Goal: Task Accomplishment & Management: Use online tool/utility

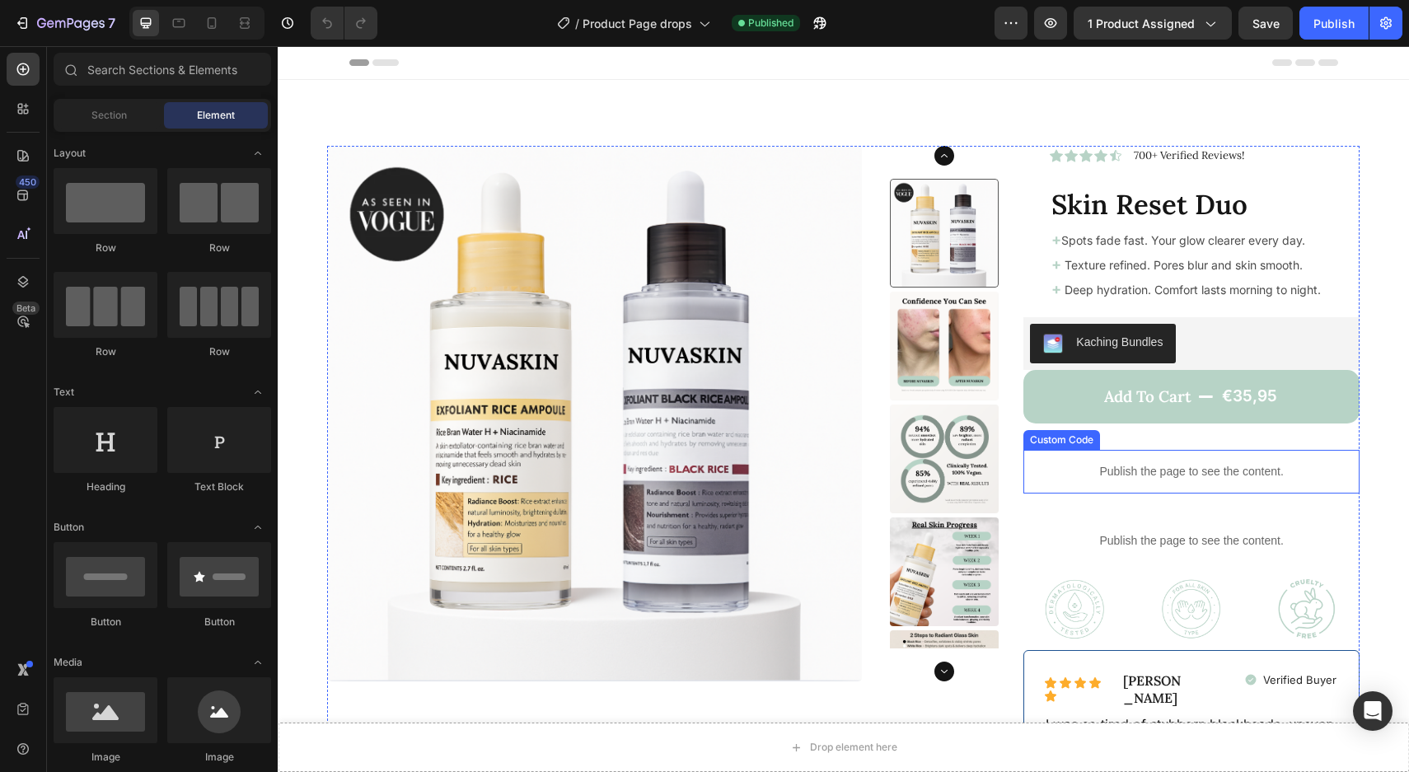
click at [1158, 469] on p "Publish the page to see the content." at bounding box center [1191, 471] width 336 height 17
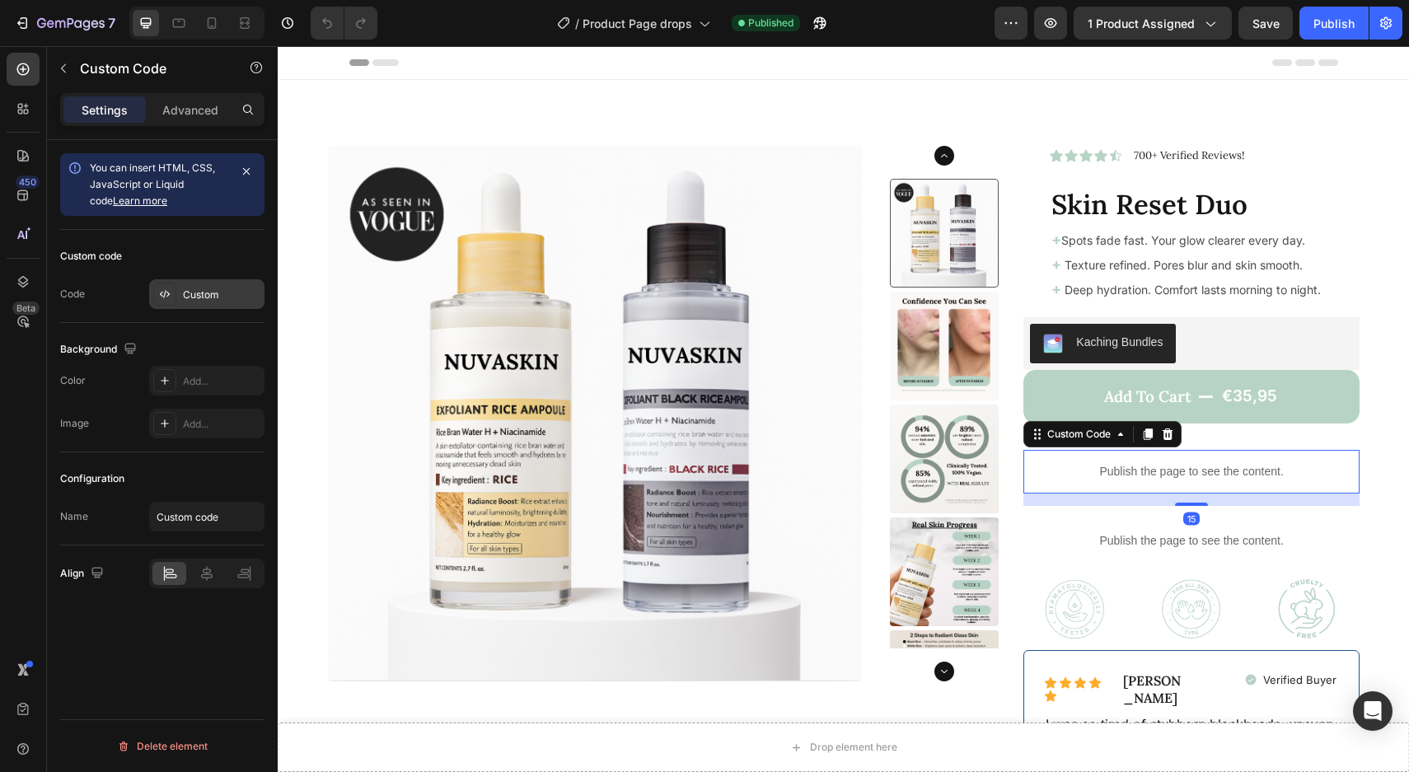
click at [213, 288] on div "Custom" at bounding box center [221, 295] width 77 height 15
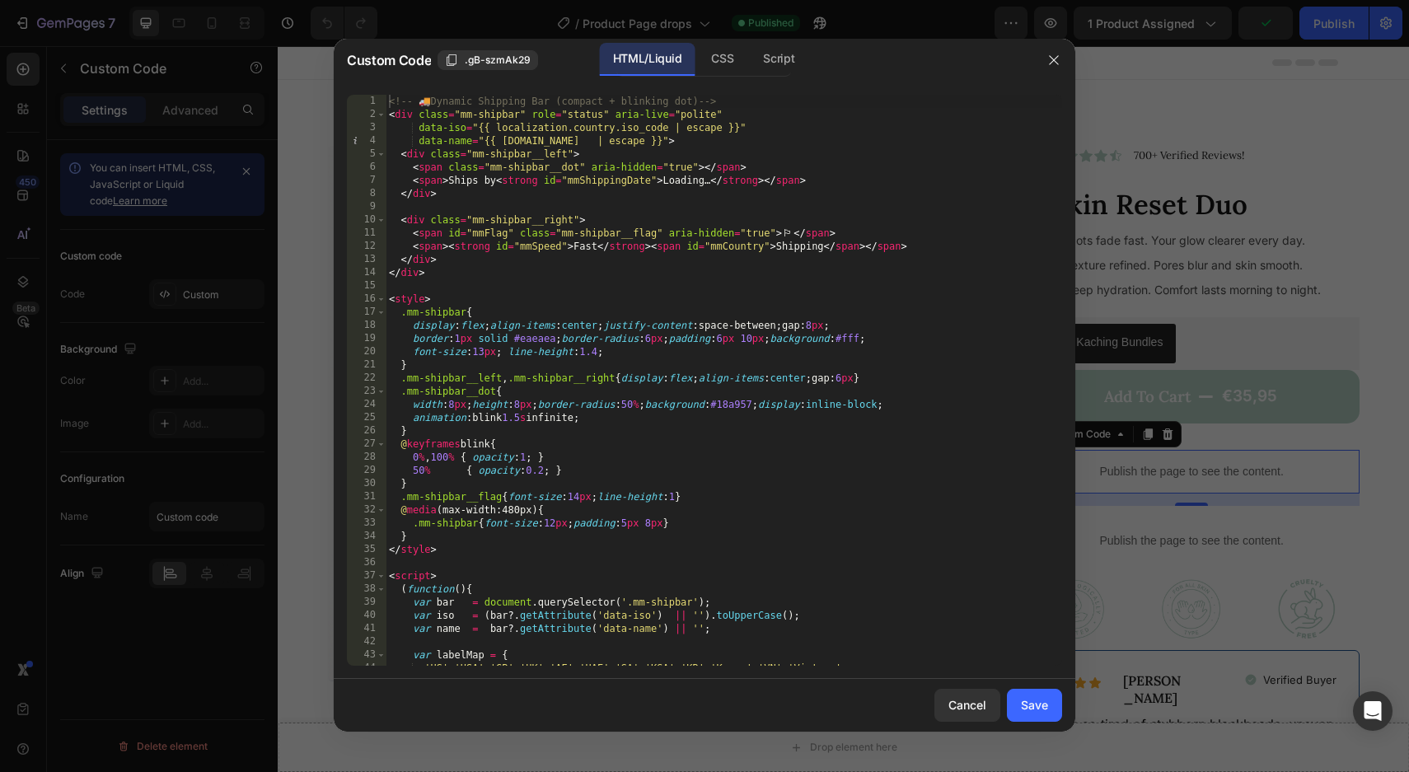
click at [563, 339] on div "<!-- 🚚 Dynamic Shipping Bar (compact + blinking dot) --> < div class = "mm-ship…" at bounding box center [724, 393] width 676 height 597
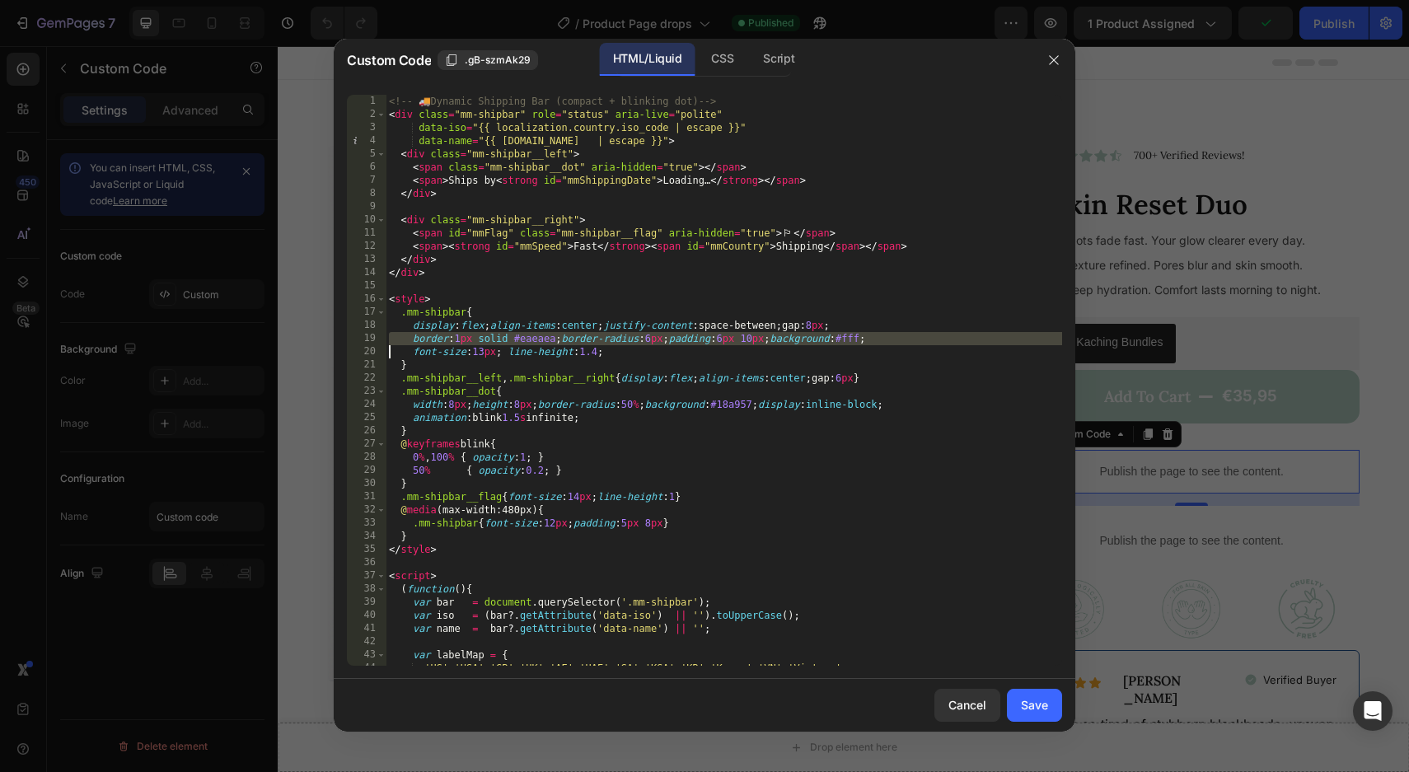
click at [563, 339] on div "<!-- 🚚 Dynamic Shipping Bar (compact + blinking dot) --> < div class = "mm-ship…" at bounding box center [724, 393] width 676 height 597
type textarea "</script>"
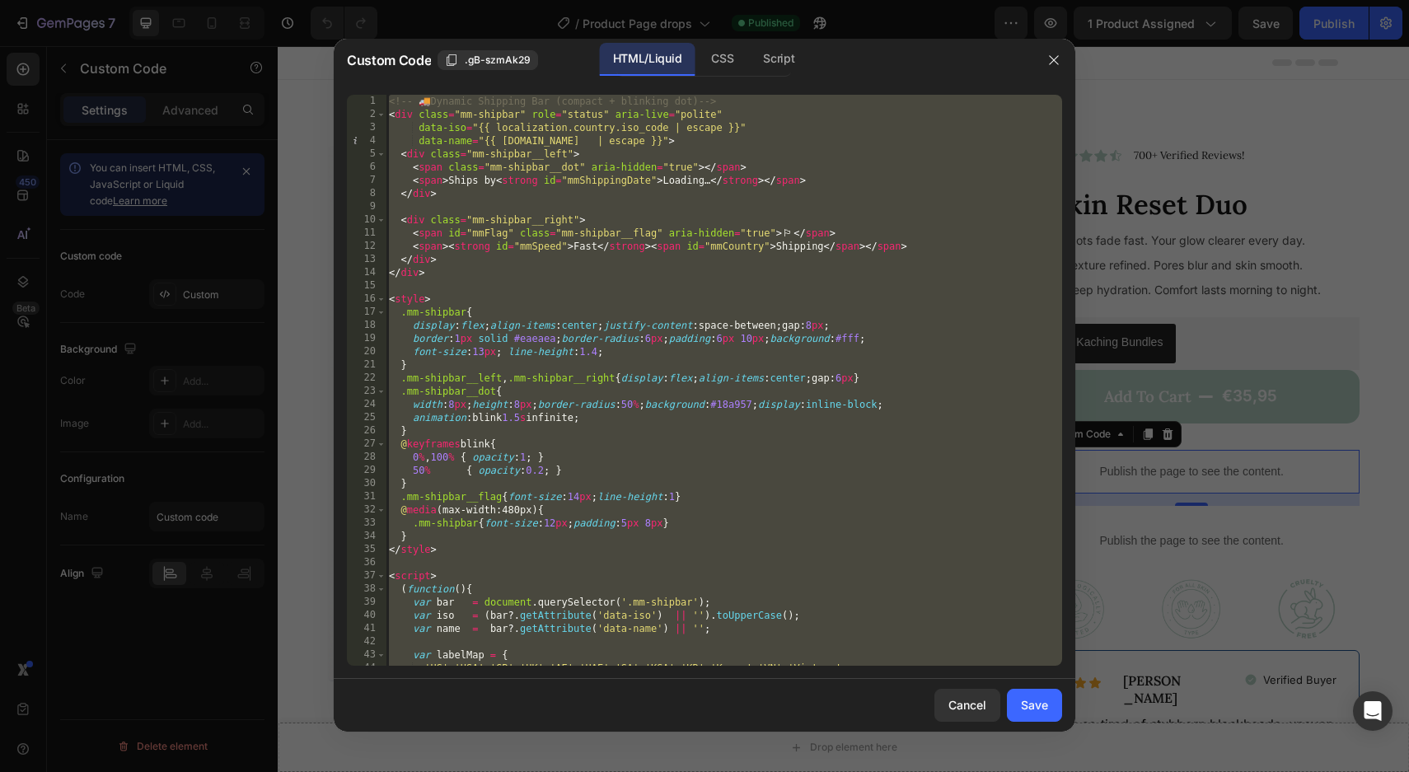
click at [1129, 458] on div at bounding box center [704, 386] width 1409 height 772
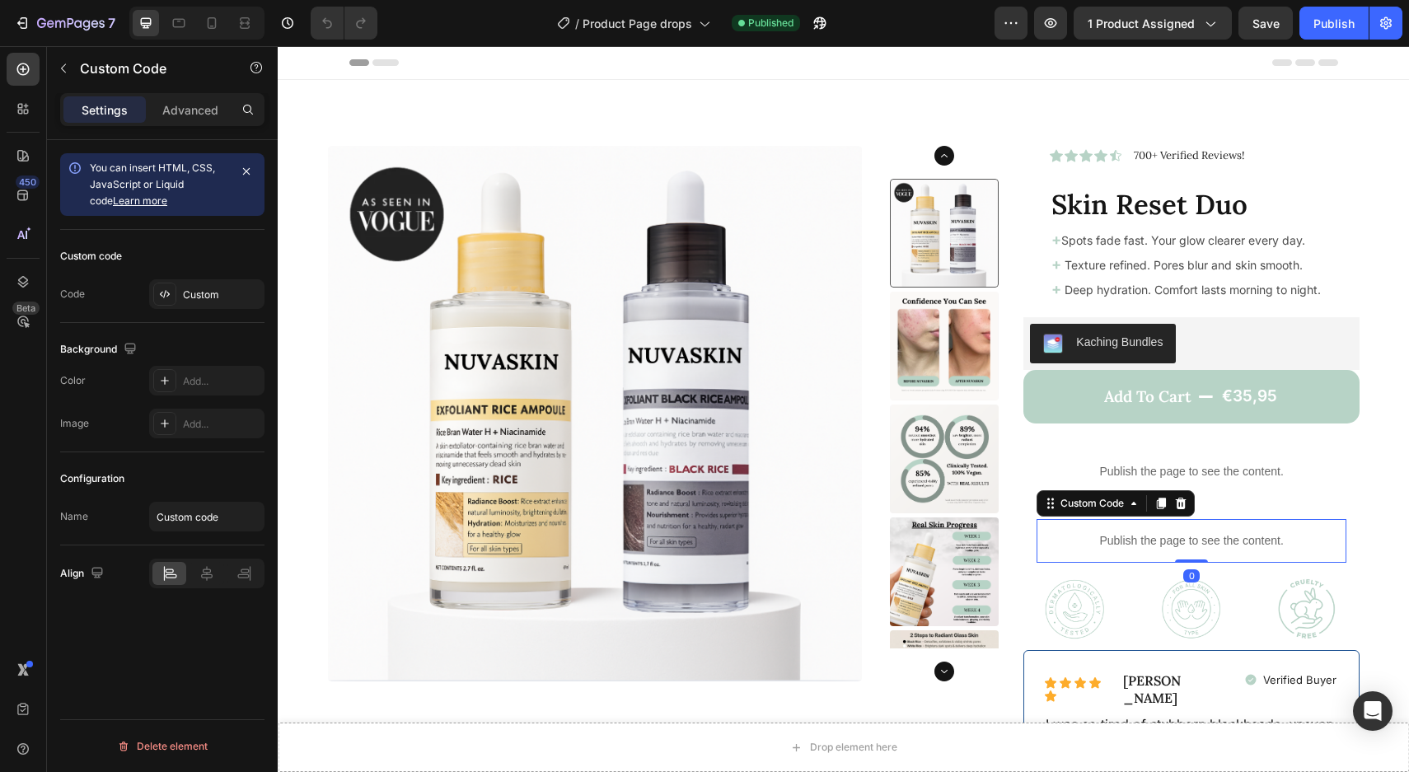
click at [1154, 542] on p "Publish the page to see the content." at bounding box center [1191, 540] width 310 height 17
click at [232, 289] on div "Custom" at bounding box center [221, 295] width 77 height 15
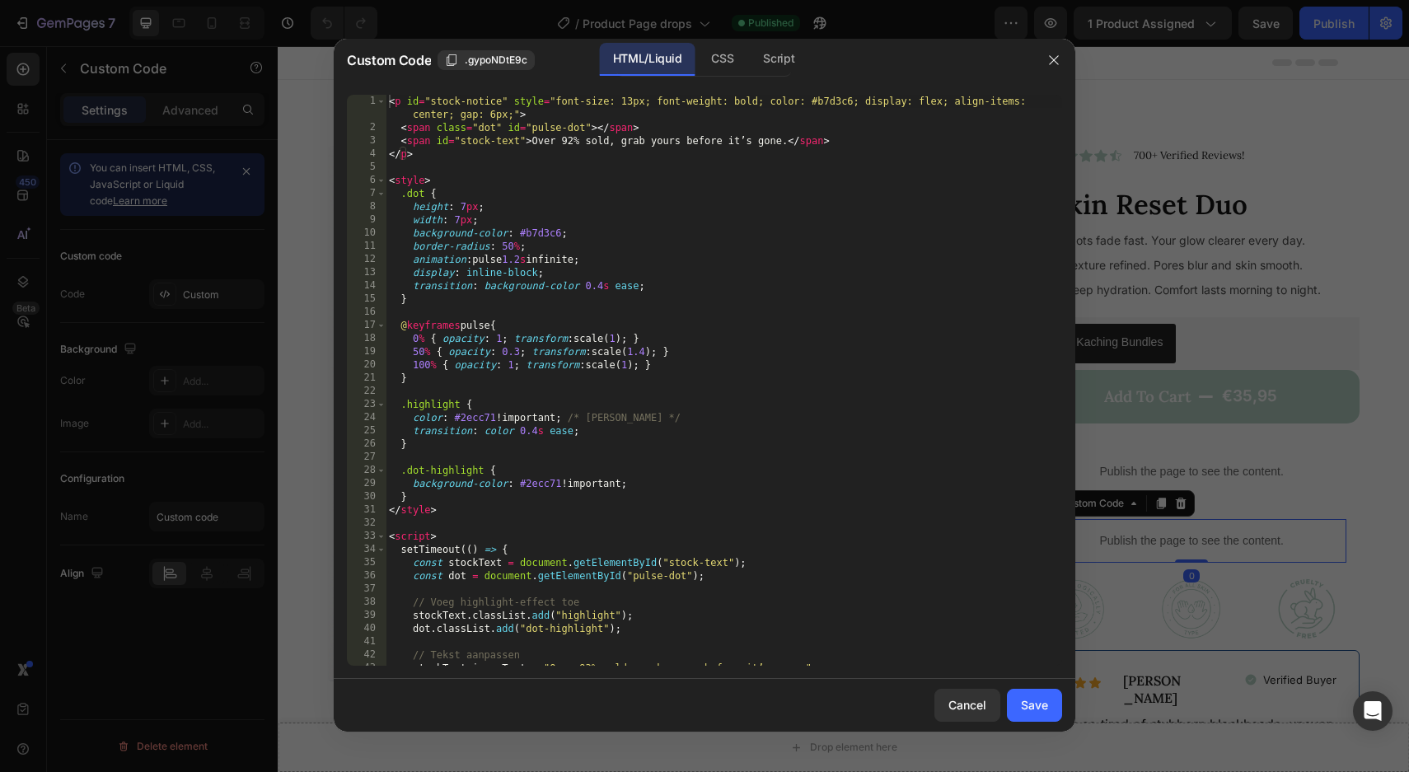
click at [613, 362] on div "< p id = "stock-notice" style = "font-size: 13px; font-weight: bold; color: #b7…" at bounding box center [724, 400] width 676 height 610
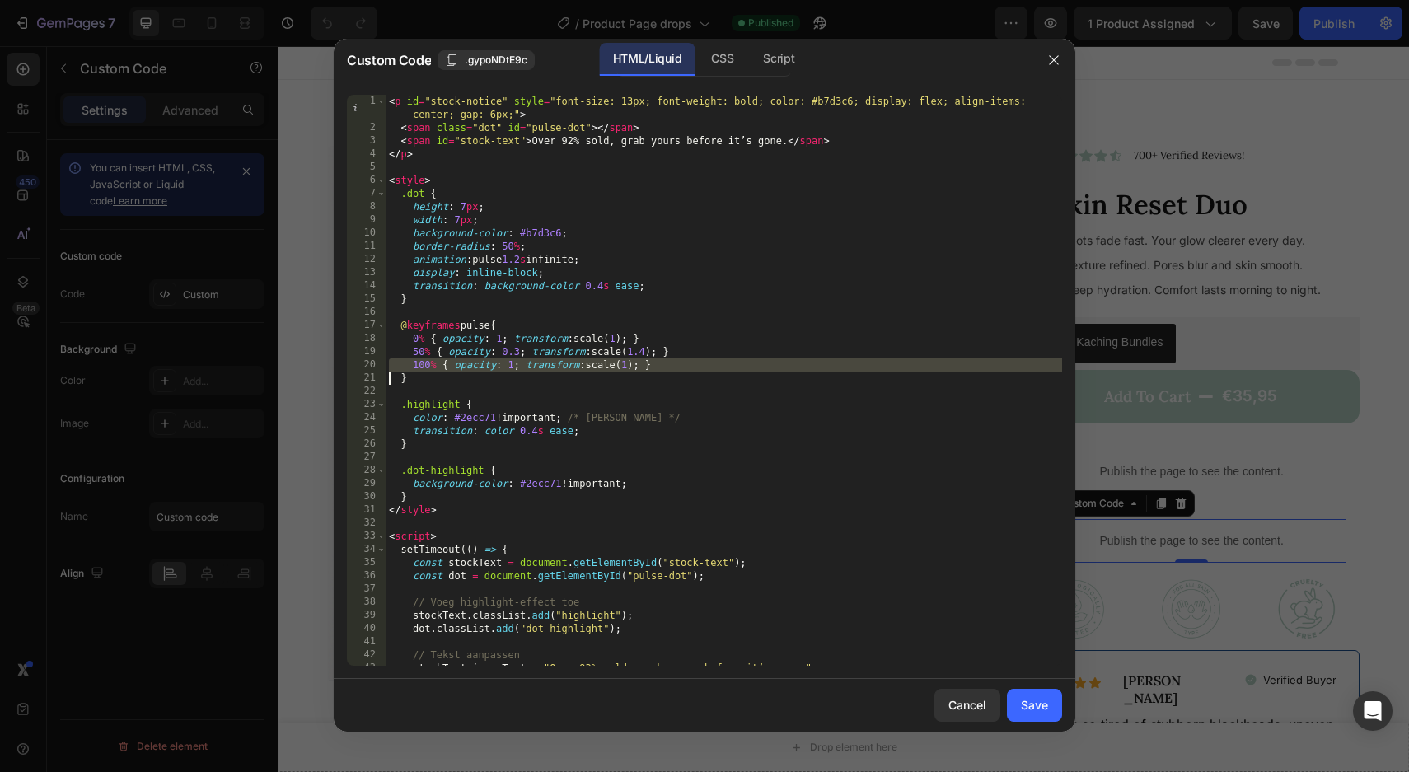
click at [613, 362] on div "< p id = "stock-notice" style = "font-size: 13px; font-weight: bold; color: #b7…" at bounding box center [724, 400] width 676 height 610
type textarea "</script>"
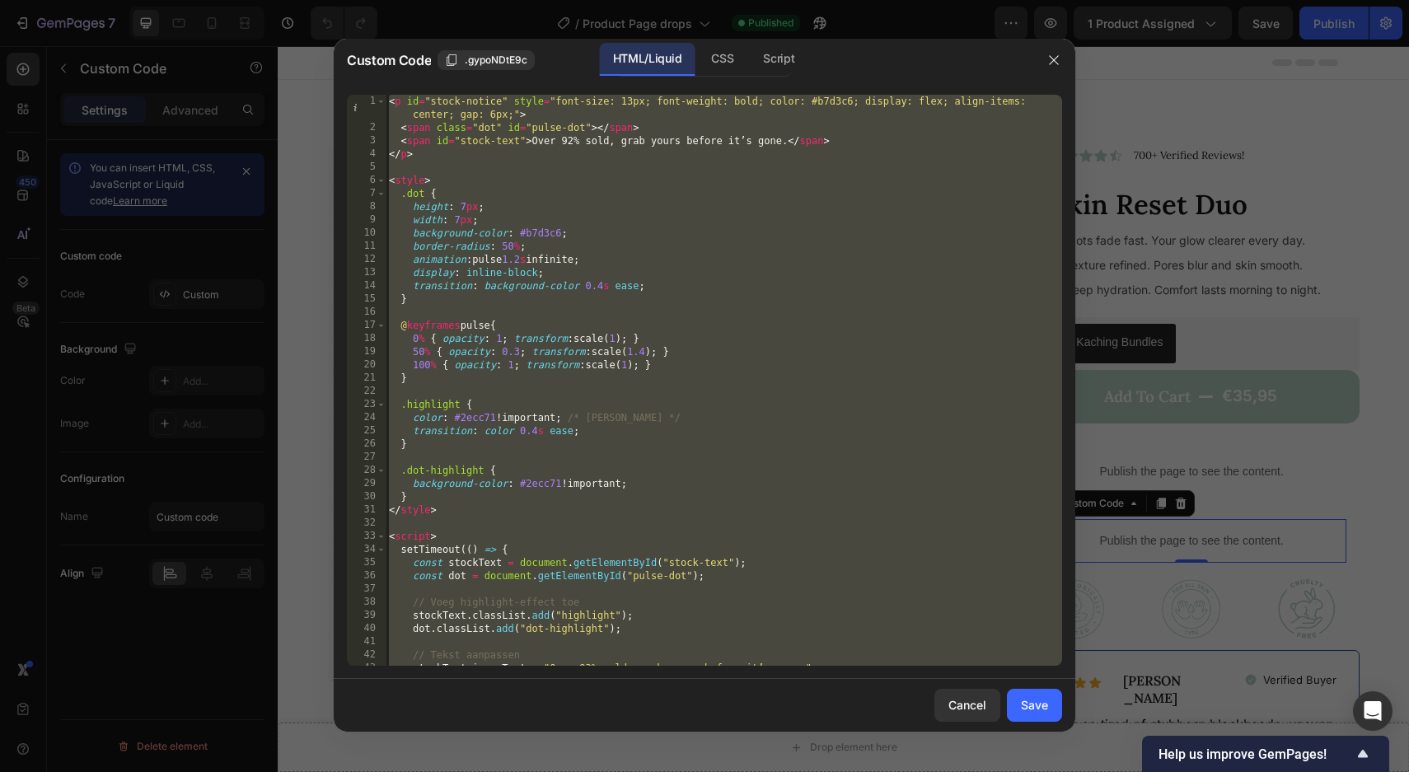
click at [652, 461] on div "< p id = "stock-notice" style = "font-size: 13px; font-weight: bold; color: #b7…" at bounding box center [724, 400] width 676 height 610
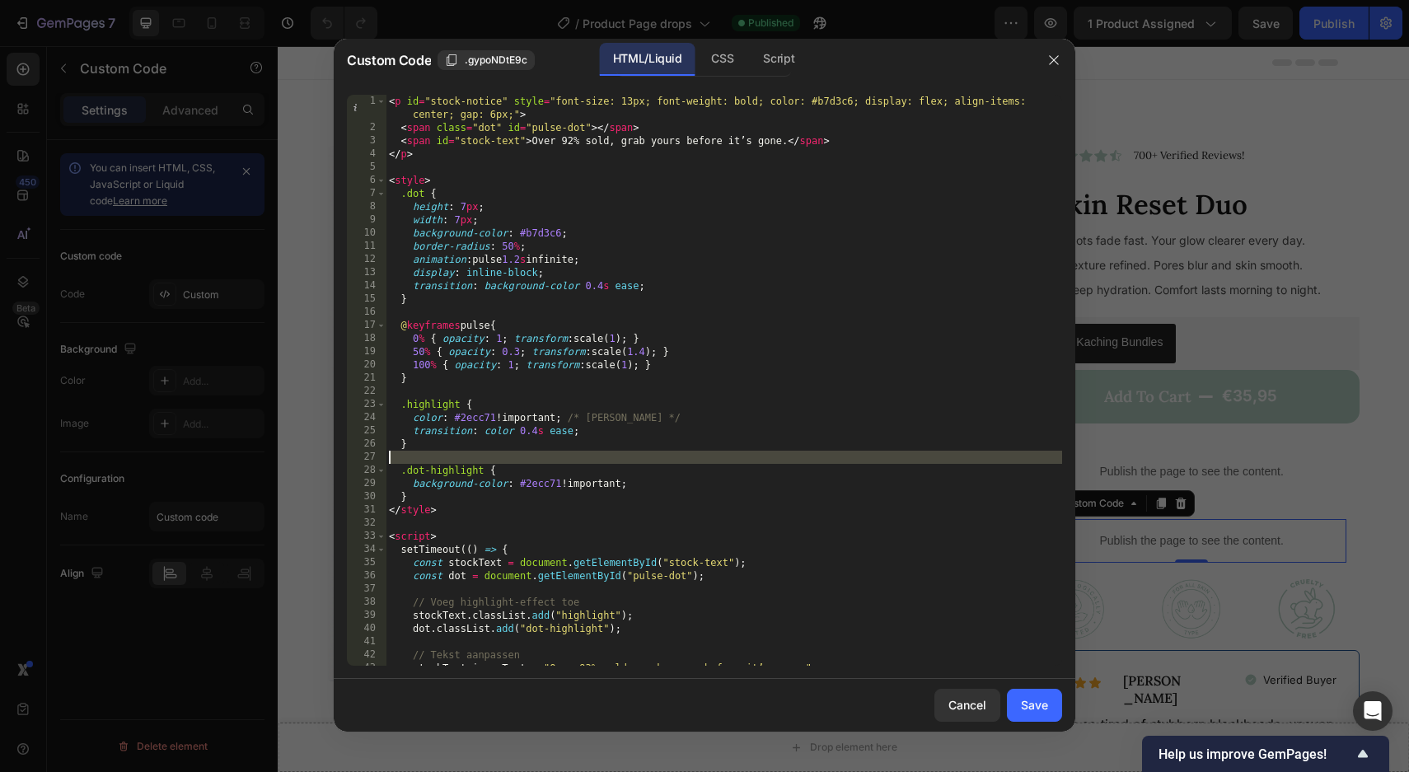
click at [652, 461] on div "< p id = "stock-notice" style = "font-size: 13px; font-weight: bold; color: #b7…" at bounding box center [724, 400] width 676 height 610
type textarea ".dot-highlight {"
click at [1051, 66] on button "button" at bounding box center [1053, 60] width 26 height 26
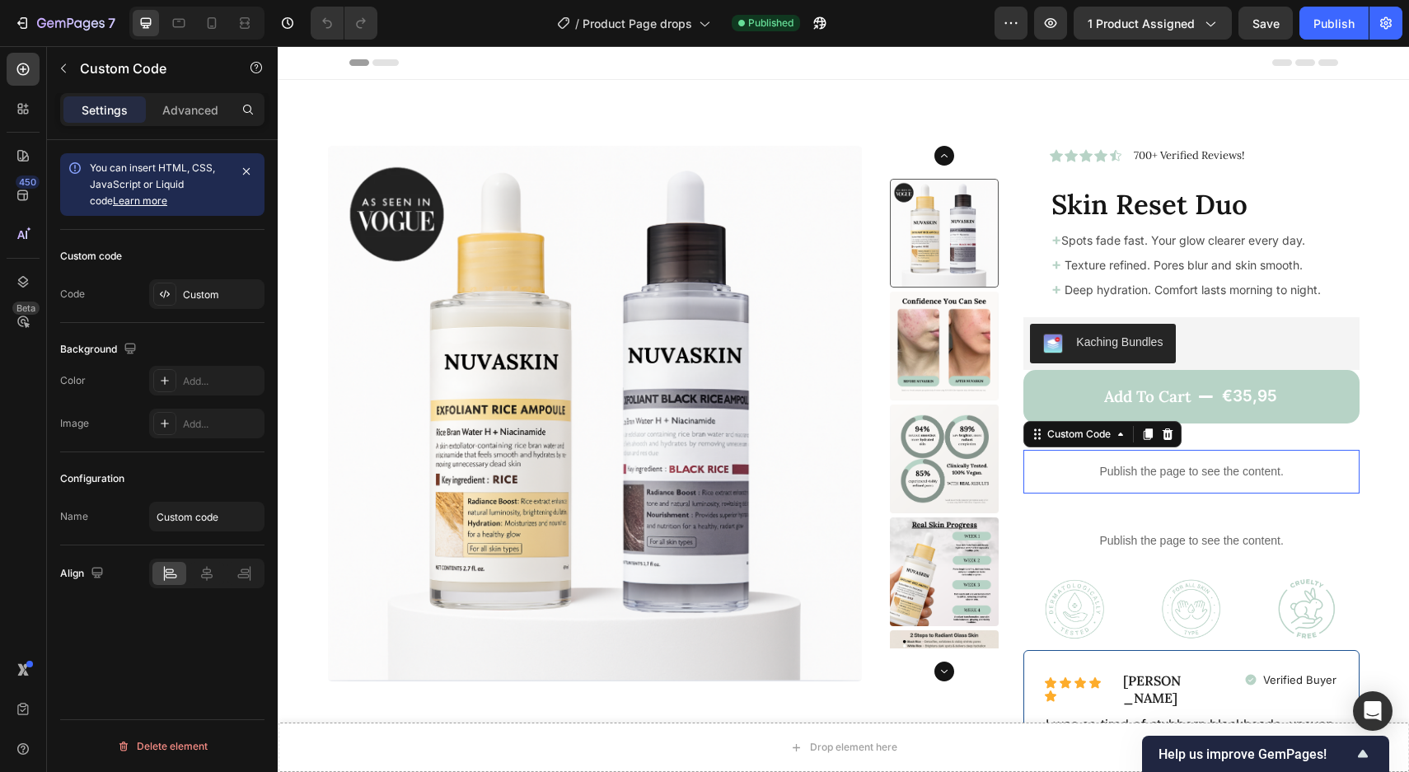
click at [1146, 470] on p "Publish the page to see the content." at bounding box center [1191, 471] width 336 height 17
click at [234, 294] on div "Custom" at bounding box center [221, 295] width 77 height 15
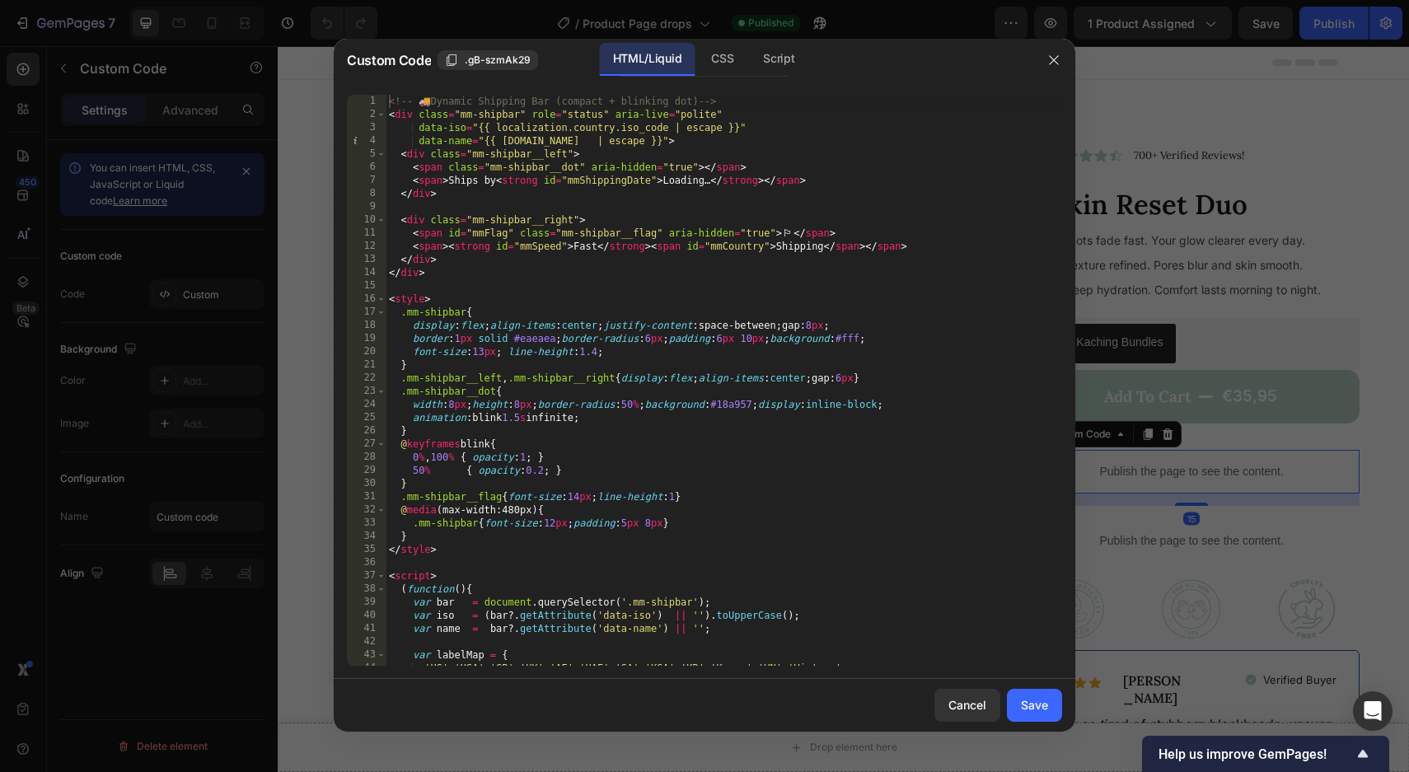
click at [500, 338] on div "<!-- 🚚 Dynamic Shipping Bar (compact + blinking dot) --> < div class = "mm-ship…" at bounding box center [724, 393] width 676 height 597
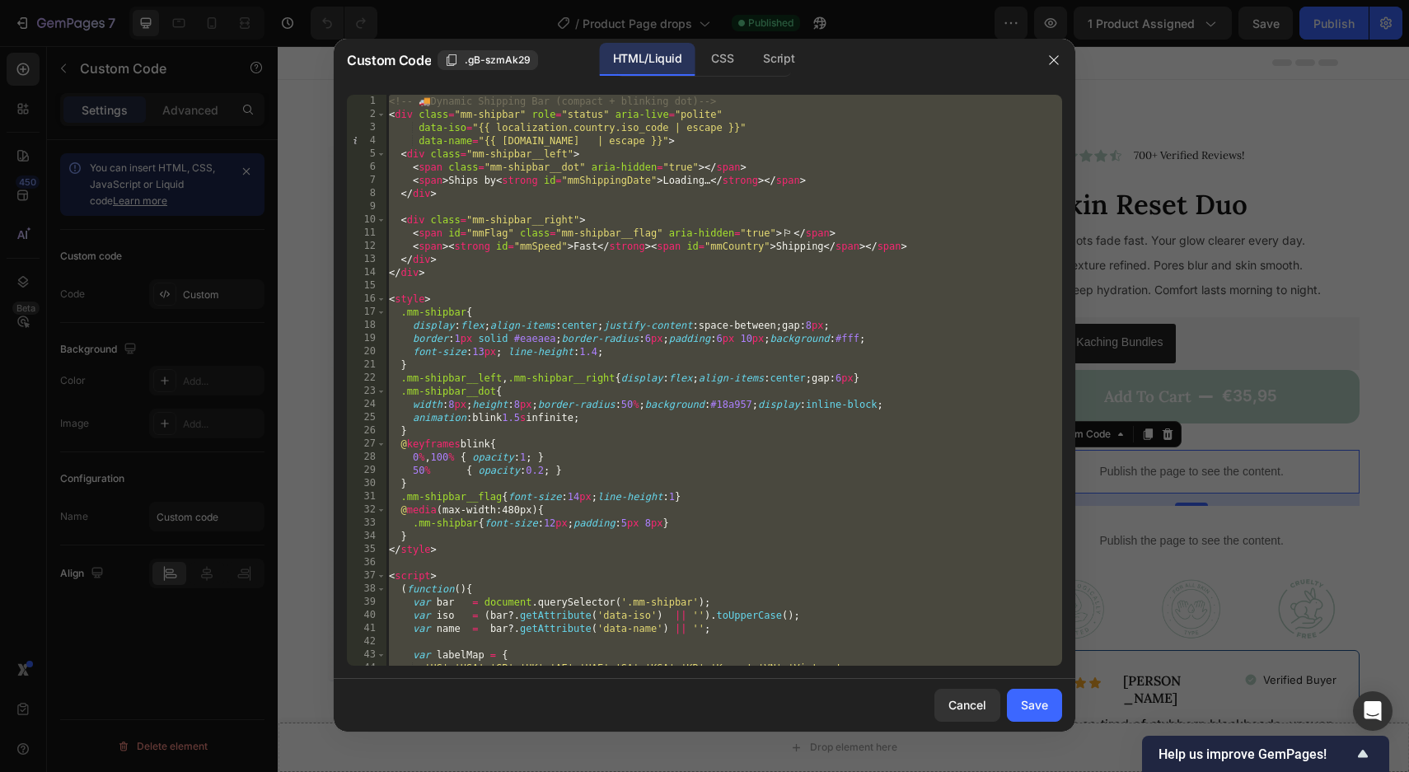
click at [500, 338] on div "<!-- 🚚 Dynamic Shipping Bar (compact + blinking dot) --> < div class = "mm-ship…" at bounding box center [724, 393] width 676 height 597
type textarea "</script>"
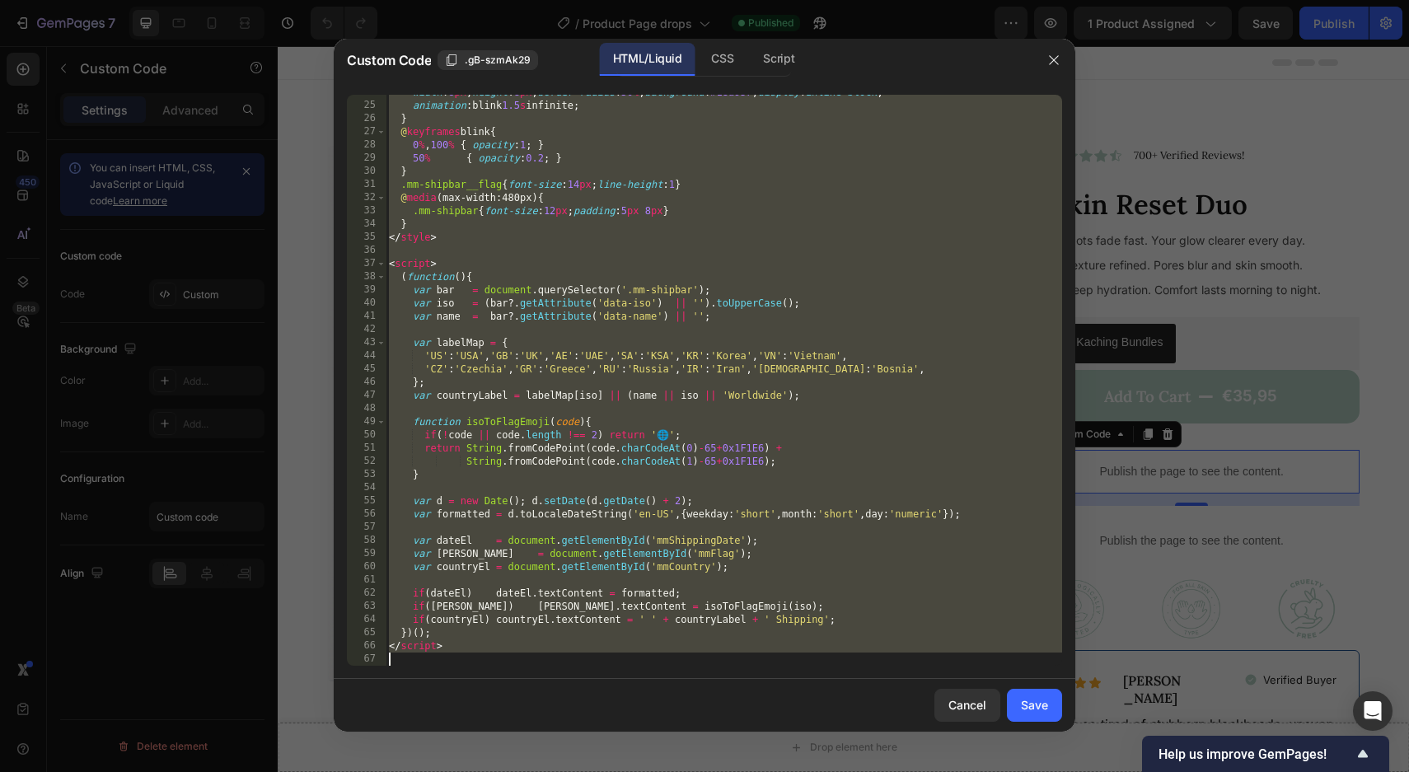
scroll to position [312, 0]
click at [959, 713] on div "Cancel" at bounding box center [967, 704] width 38 height 17
